Goal: Feedback & Contribution: Leave review/rating

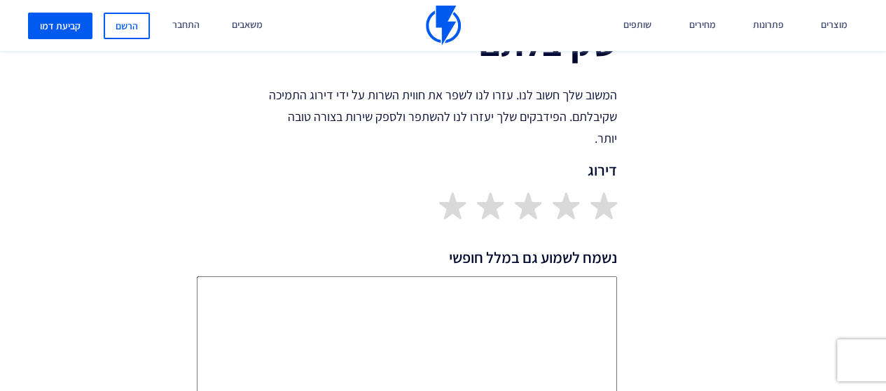
scroll to position [350, 0]
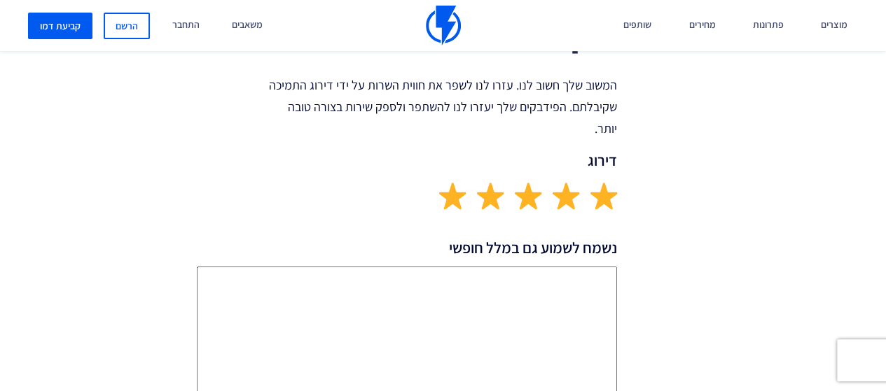
click at [448, 200] on img at bounding box center [451, 195] width 27 height 27
click at [523, 300] on textarea "נשמח לשמוע גם במלל חופשי" at bounding box center [407, 339] width 420 height 144
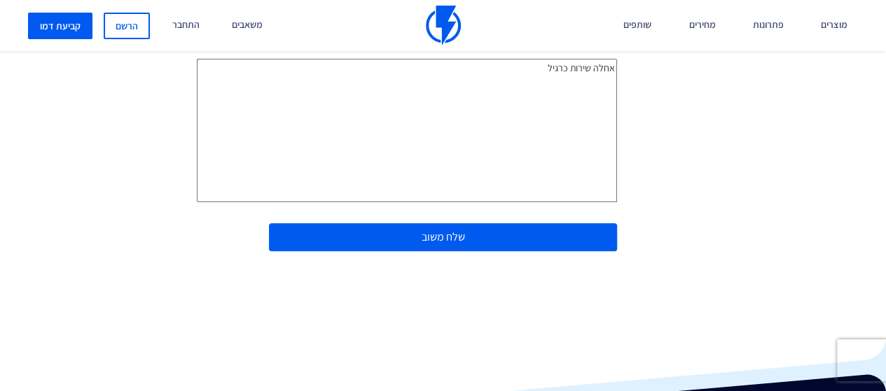
scroll to position [630, 0]
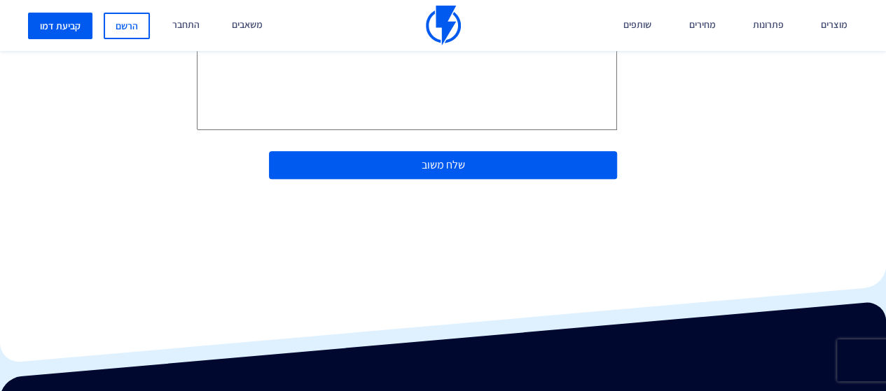
type textarea "אחלה שירות כרגיל"
click at [424, 174] on button "שלח משוב" at bounding box center [443, 165] width 349 height 29
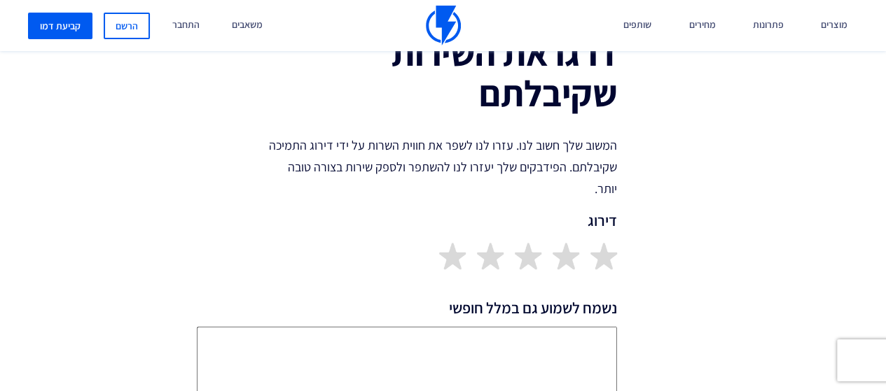
scroll to position [350, 0]
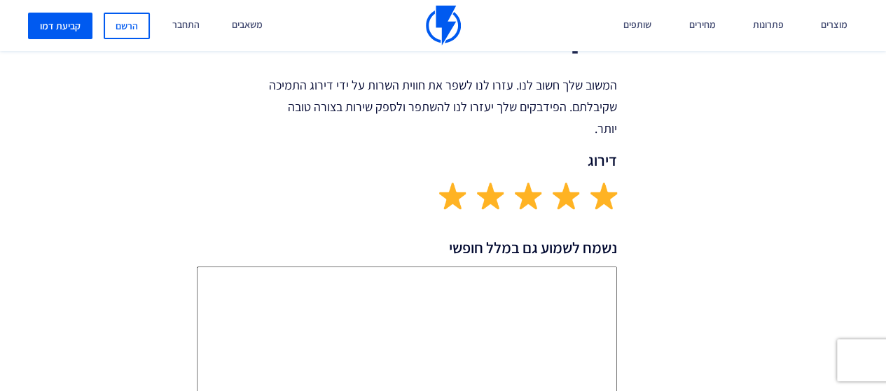
click at [450, 202] on img at bounding box center [451, 195] width 27 height 27
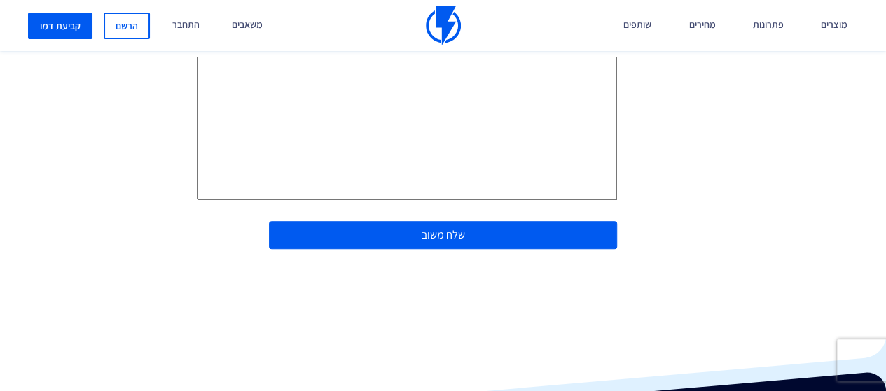
click at [343, 238] on button "שלח משוב" at bounding box center [443, 235] width 349 height 29
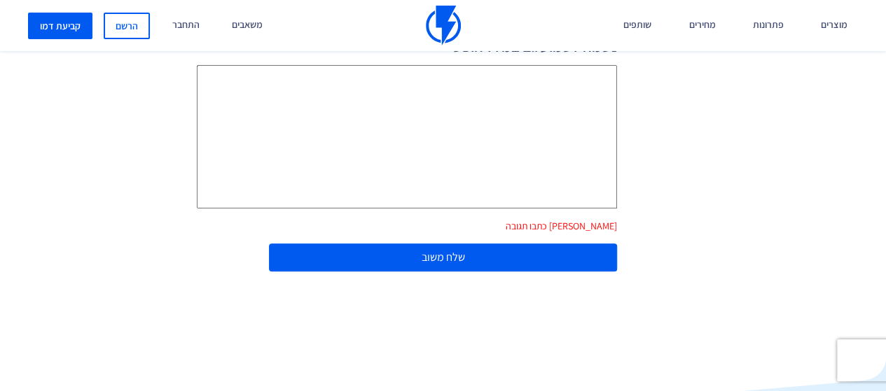
scroll to position [504, 0]
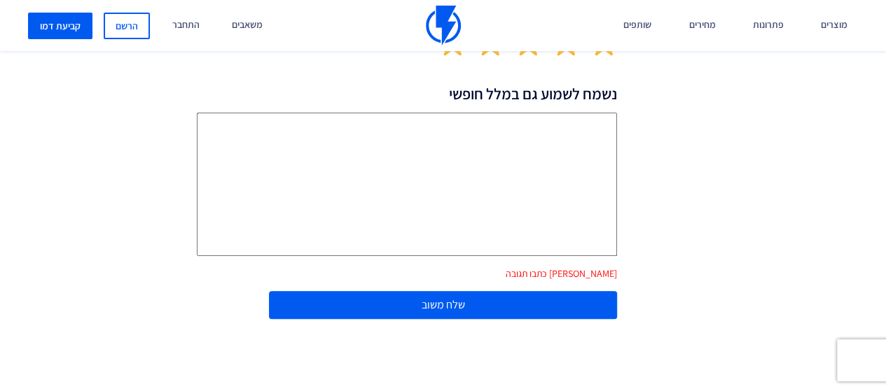
click at [519, 180] on textarea "נשמח לשמוע גם במלל חופשי" at bounding box center [407, 185] width 420 height 144
type textarea "אחלה שירות כרגיל"
click at [488, 306] on button "שלח משוב" at bounding box center [443, 305] width 349 height 29
